Goal: Task Accomplishment & Management: Manage account settings

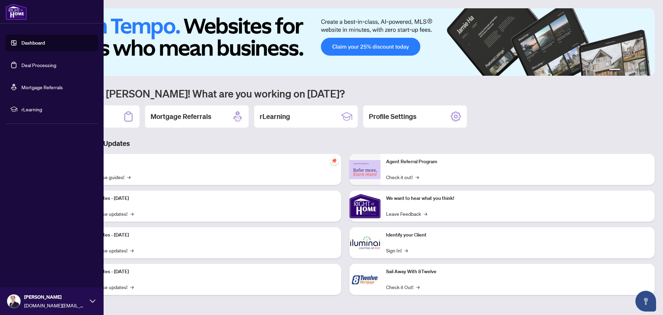
click at [40, 68] on link "Deal Processing" at bounding box center [38, 65] width 35 height 6
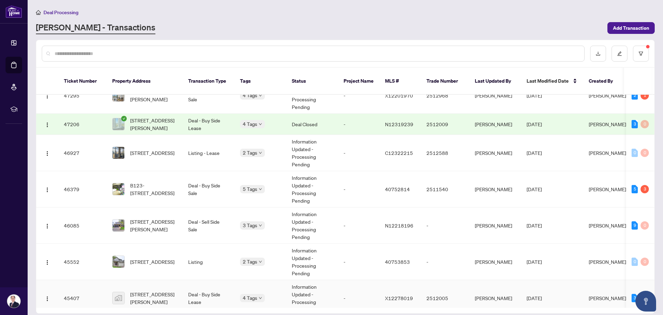
scroll to position [297, 0]
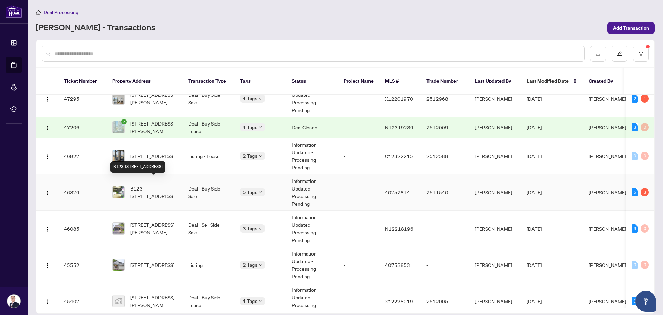
click at [165, 186] on span "B123-[STREET_ADDRESS]" at bounding box center [153, 191] width 47 height 15
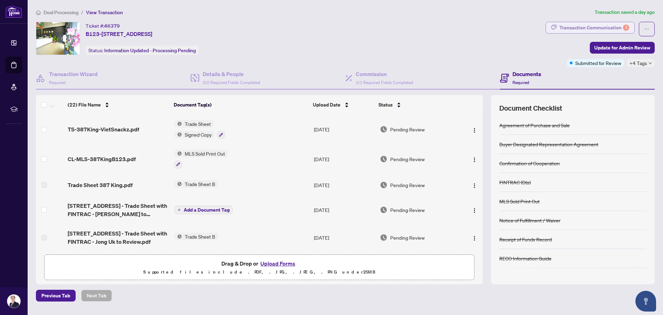
click at [566, 27] on div "Transaction Communication 3" at bounding box center [595, 27] width 70 height 11
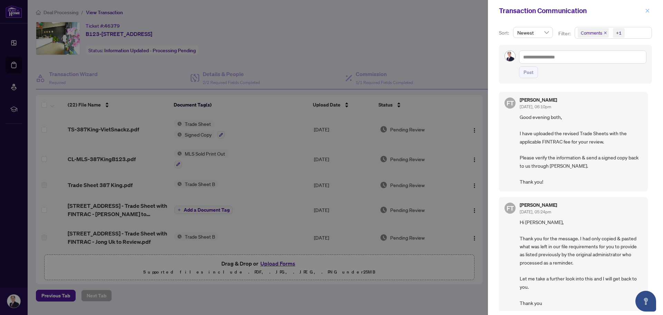
click at [646, 11] on icon "close" at bounding box center [647, 10] width 5 height 5
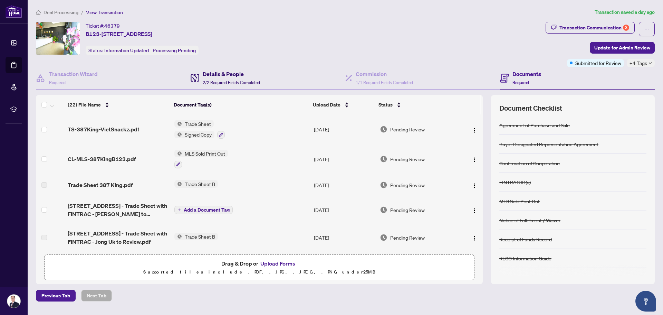
click at [214, 76] on h4 "Details & People" at bounding box center [231, 74] width 57 height 8
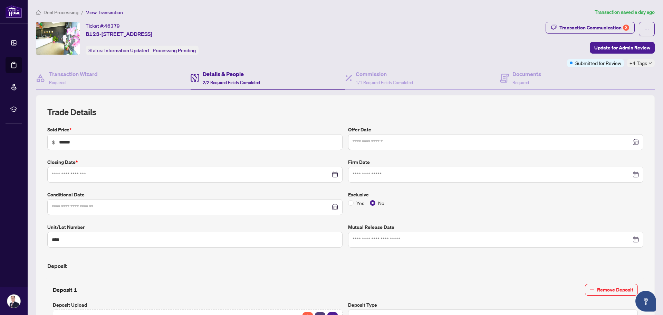
type input "**********"
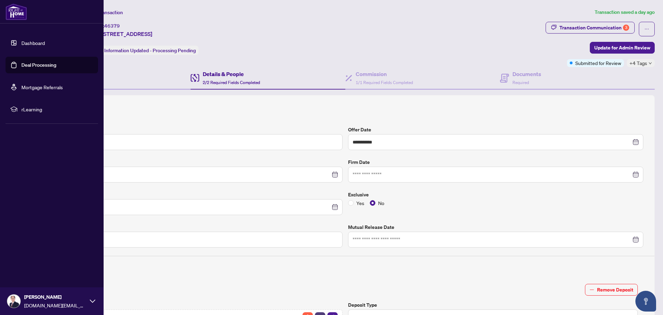
click at [30, 65] on link "Deal Processing" at bounding box center [38, 65] width 35 height 6
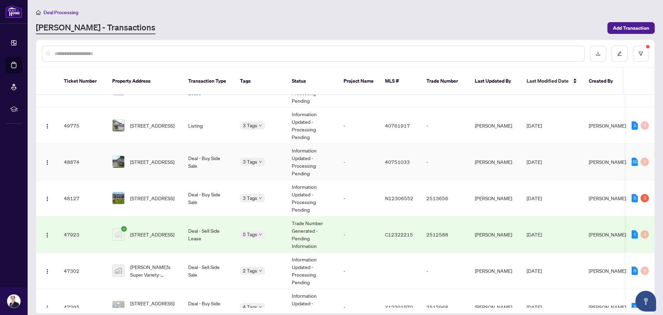
scroll to position [104, 0]
